Goal: Task Accomplishment & Management: Use online tool/utility

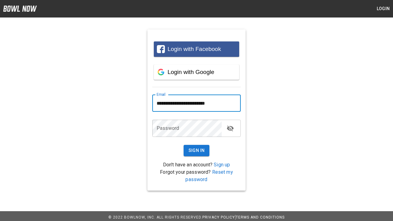
type input "**********"
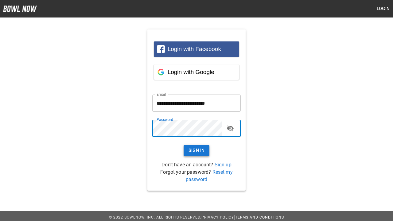
click at [196, 150] on button "Sign In" at bounding box center [196, 150] width 26 height 11
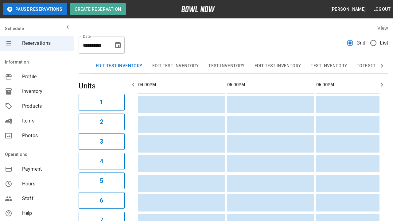
scroll to position [0, 623]
click at [119, 66] on button "Edit Test Inventory" at bounding box center [119, 66] width 56 height 15
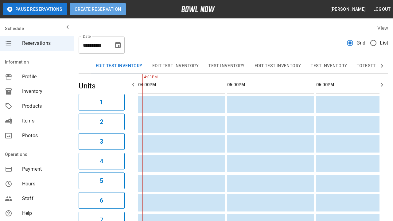
click at [98, 9] on button "Create Reservation" at bounding box center [98, 9] width 56 height 12
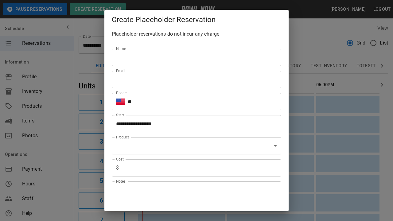
scroll to position [118, 0]
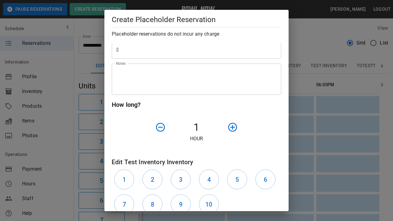
click at [246, 127] on div at bounding box center [246, 127] width 42 height 16
